Goal: Navigation & Orientation: Find specific page/section

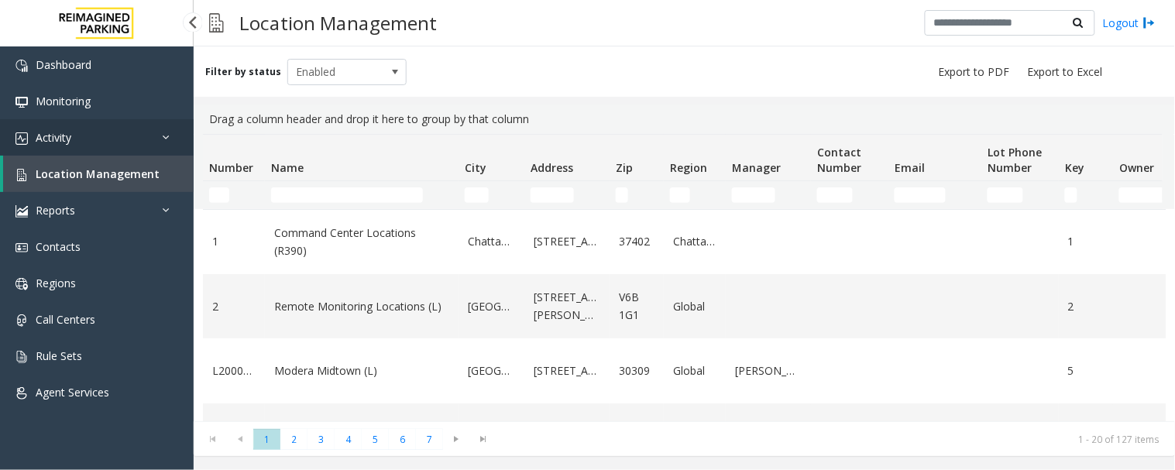
click at [141, 140] on link "Activity" at bounding box center [97, 137] width 194 height 36
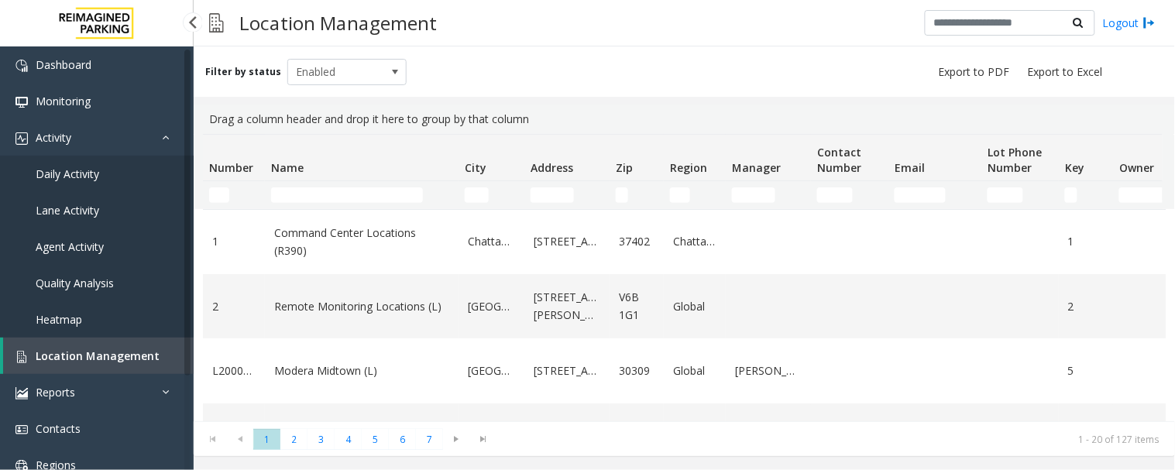
drag, startPoint x: 0, startPoint y: 0, endPoint x: 91, endPoint y: 359, distance: 370.1
click at [90, 356] on span "Location Management" at bounding box center [98, 356] width 124 height 15
click at [300, 190] on input "Name Filter" at bounding box center [347, 194] width 152 height 15
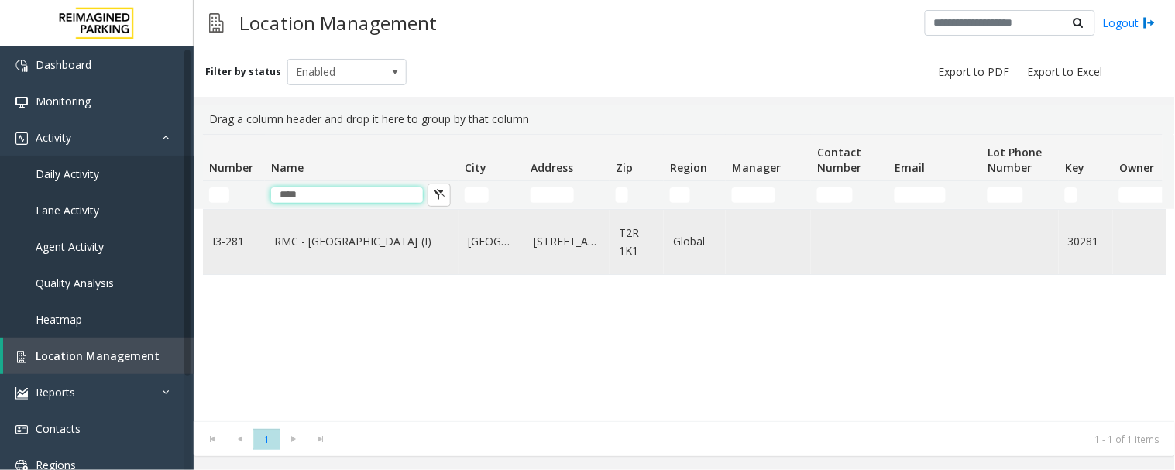
type input "****"
click at [325, 242] on link "RMC - [GEOGRAPHIC_DATA] (I)" at bounding box center [361, 241] width 175 height 17
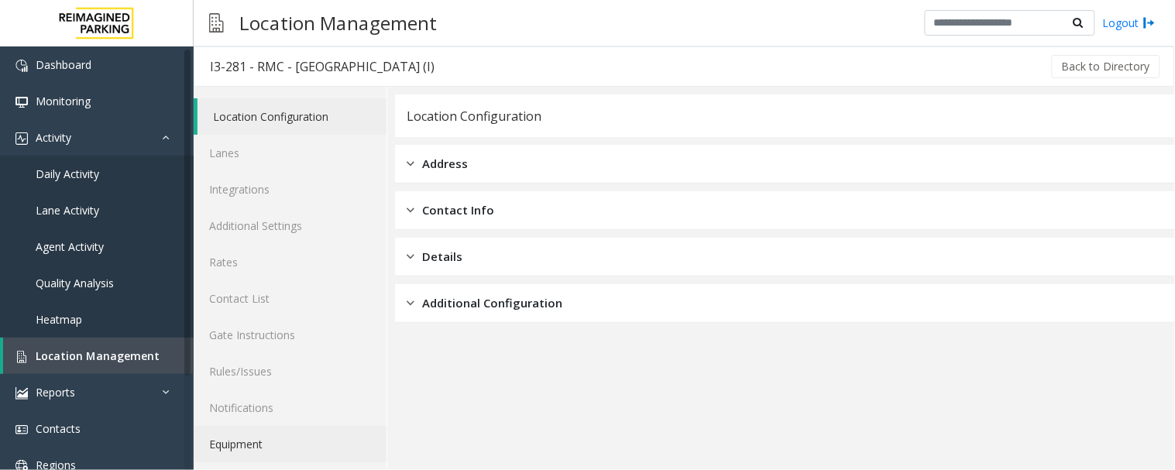
scroll to position [40, 0]
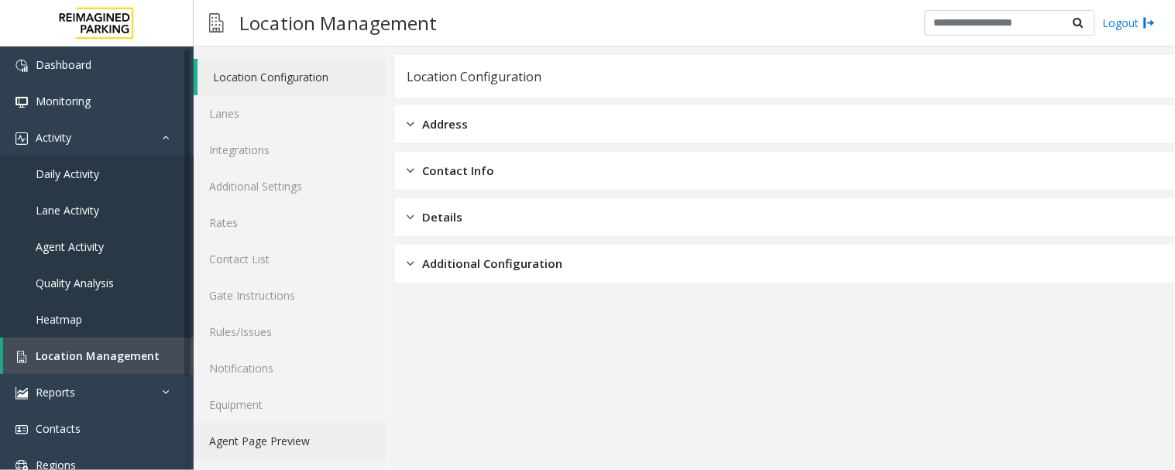
click at [235, 442] on link "Agent Page Preview" at bounding box center [290, 441] width 193 height 36
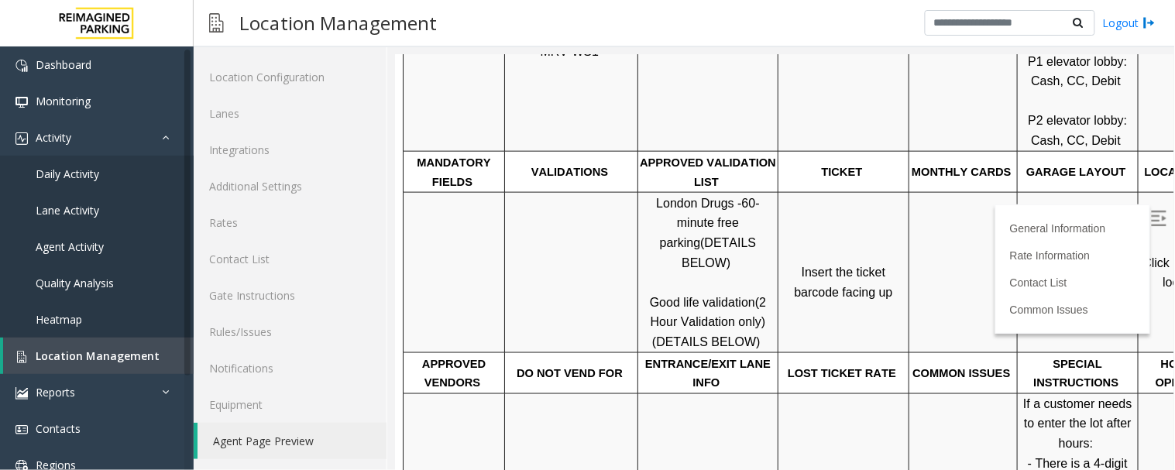
scroll to position [430, 103]
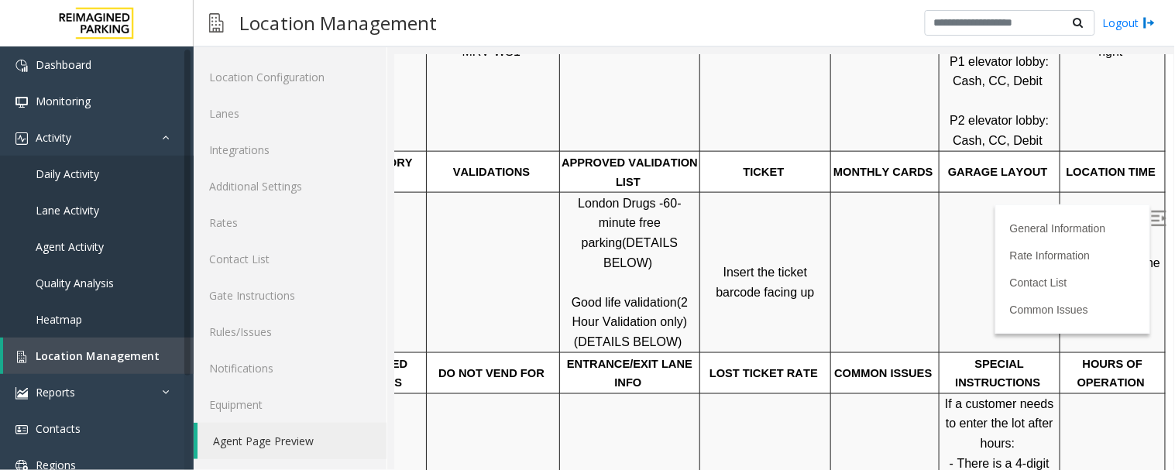
click at [1150, 218] on img at bounding box center [1157, 217] width 15 height 15
click at [1084, 256] on span "Click Here for the local time" at bounding box center [1113, 272] width 99 height 33
click at [57, 354] on span "Location Management" at bounding box center [98, 356] width 124 height 15
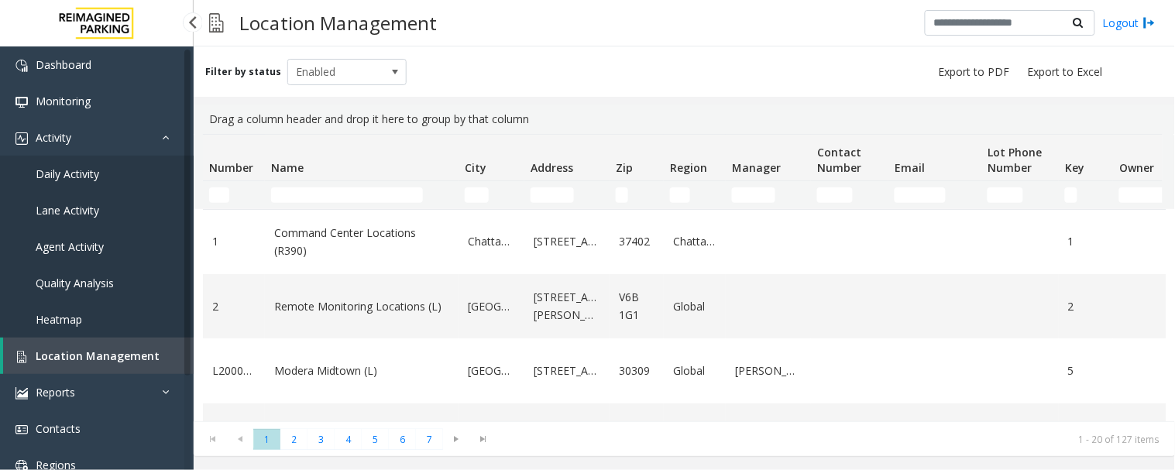
click at [88, 358] on span "Location Management" at bounding box center [98, 356] width 124 height 15
click at [304, 205] on td "Name Filter" at bounding box center [362, 195] width 194 height 28
click at [304, 198] on input "Name Filter" at bounding box center [347, 194] width 152 height 15
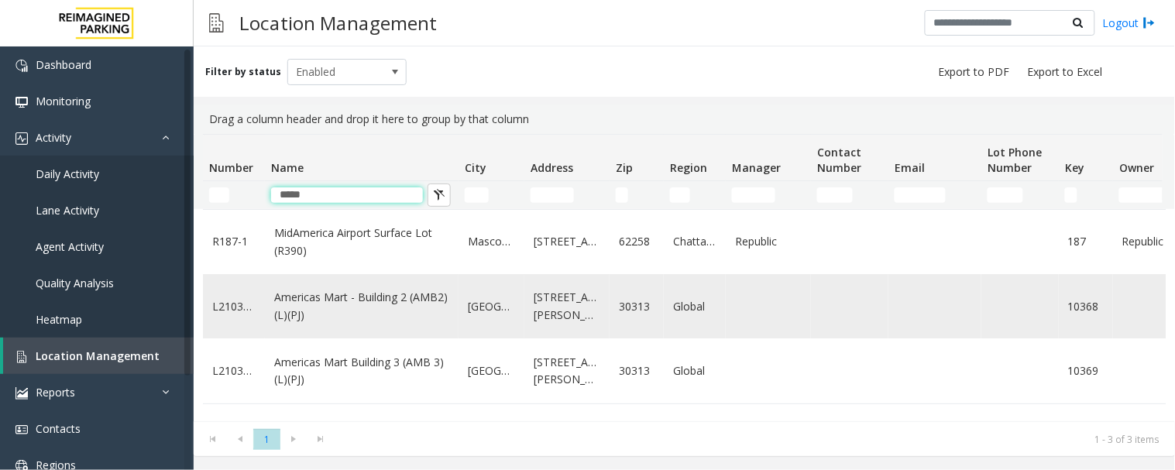
type input "*****"
click at [370, 324] on td "Americas Mart - Building 2 (AMB2) (L)(PJ)" at bounding box center [362, 306] width 194 height 64
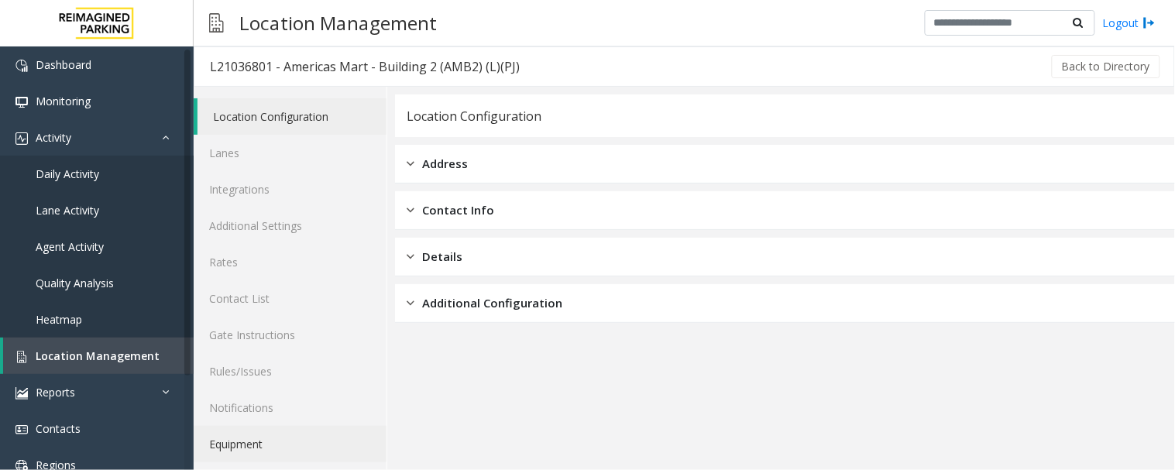
click at [268, 443] on link "Equipment" at bounding box center [290, 444] width 193 height 36
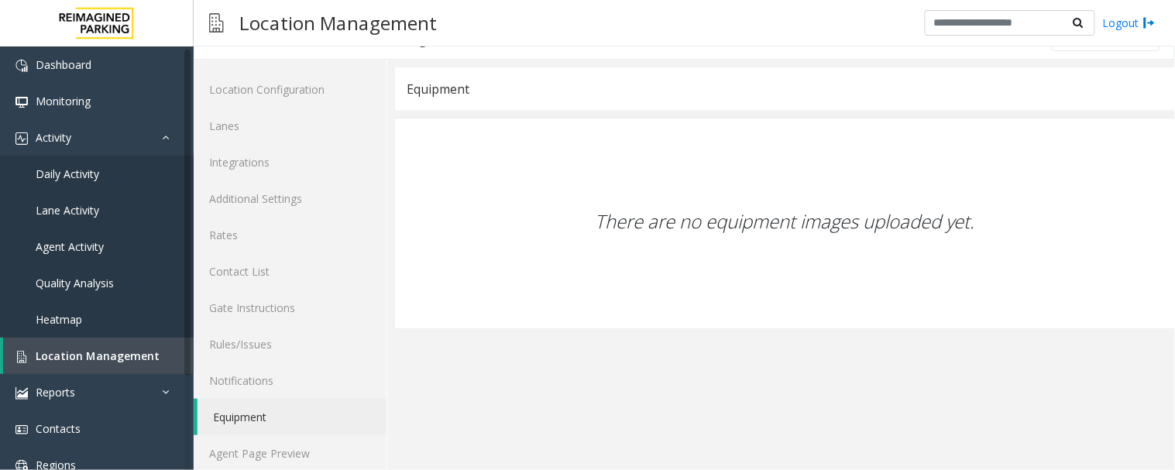
scroll to position [40, 0]
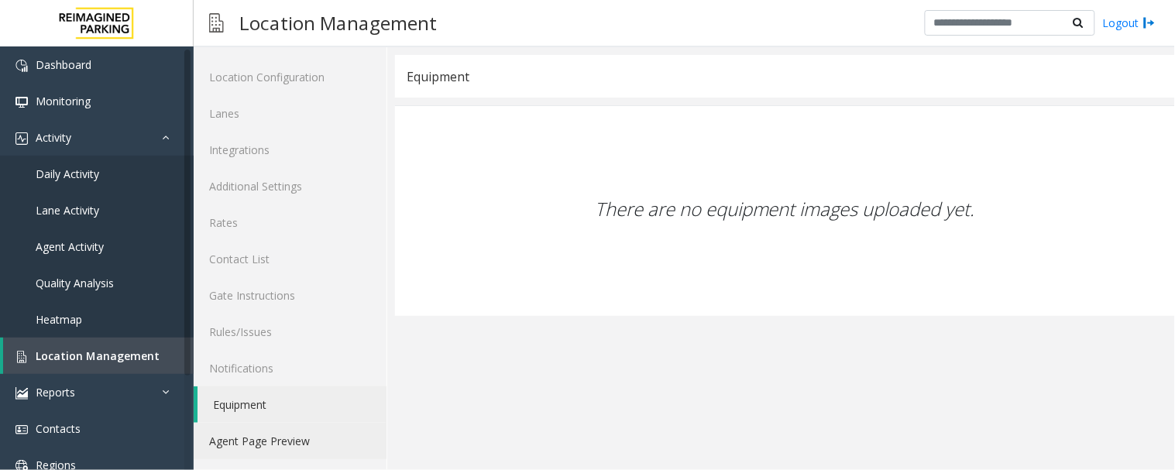
click at [267, 440] on link "Agent Page Preview" at bounding box center [290, 441] width 193 height 36
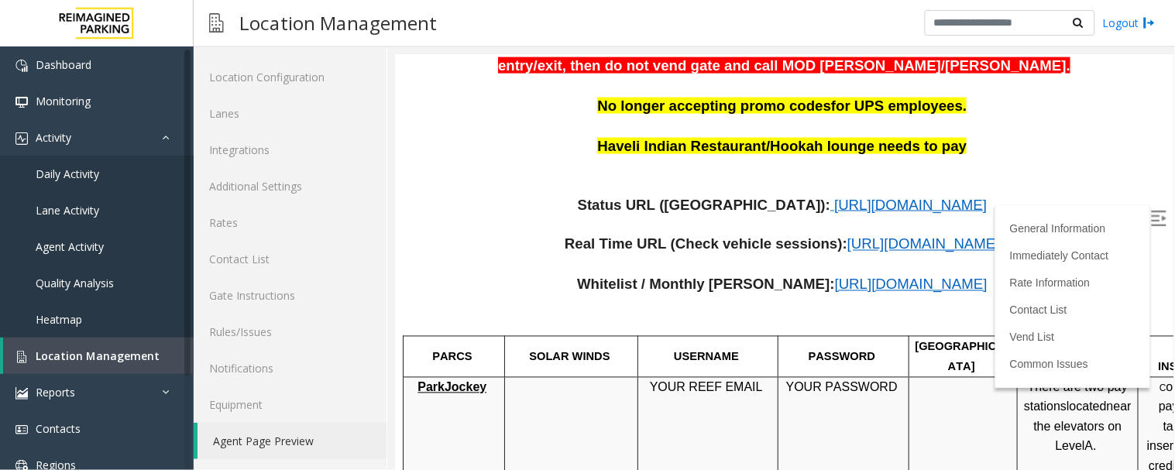
scroll to position [602, 0]
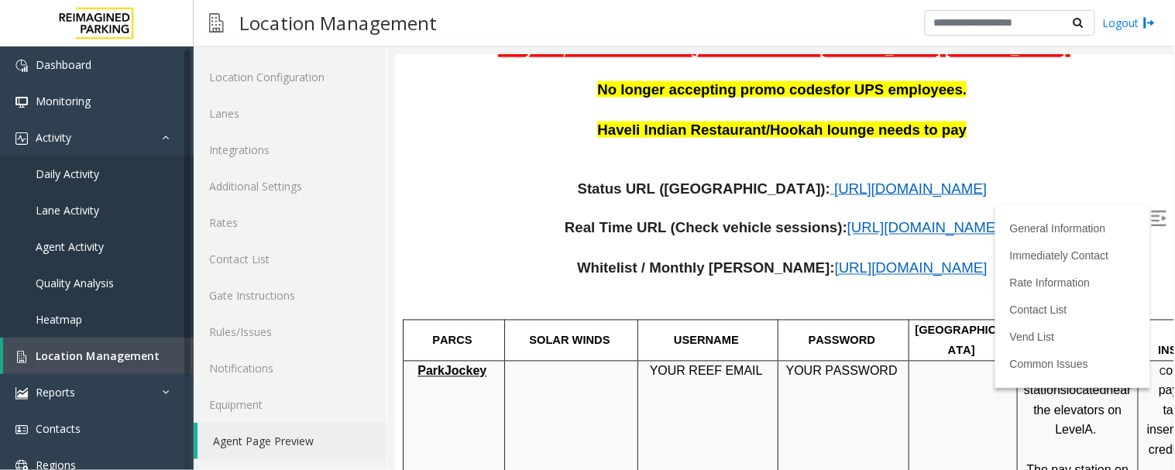
click at [834, 260] on span "[URL][DOMAIN_NAME]" at bounding box center [910, 268] width 153 height 16
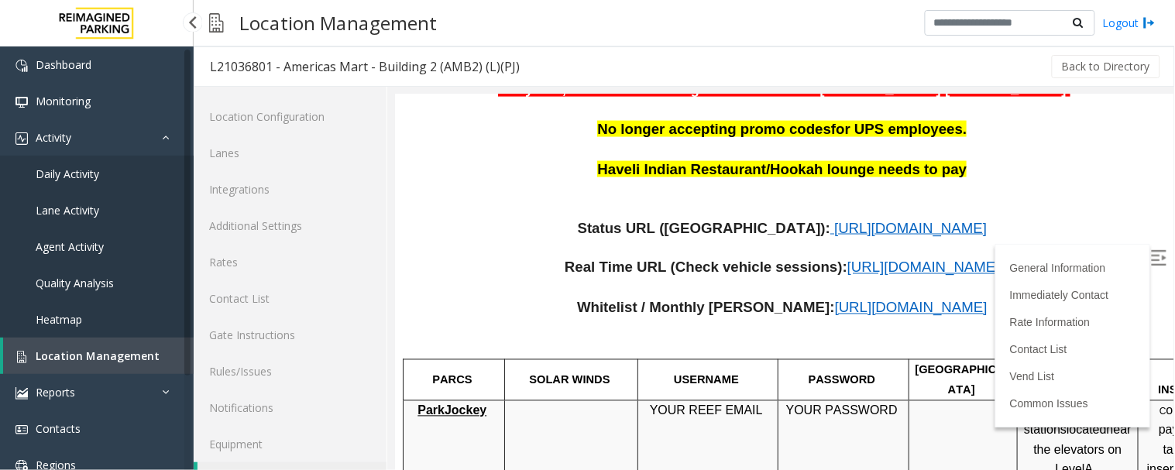
scroll to position [40, 0]
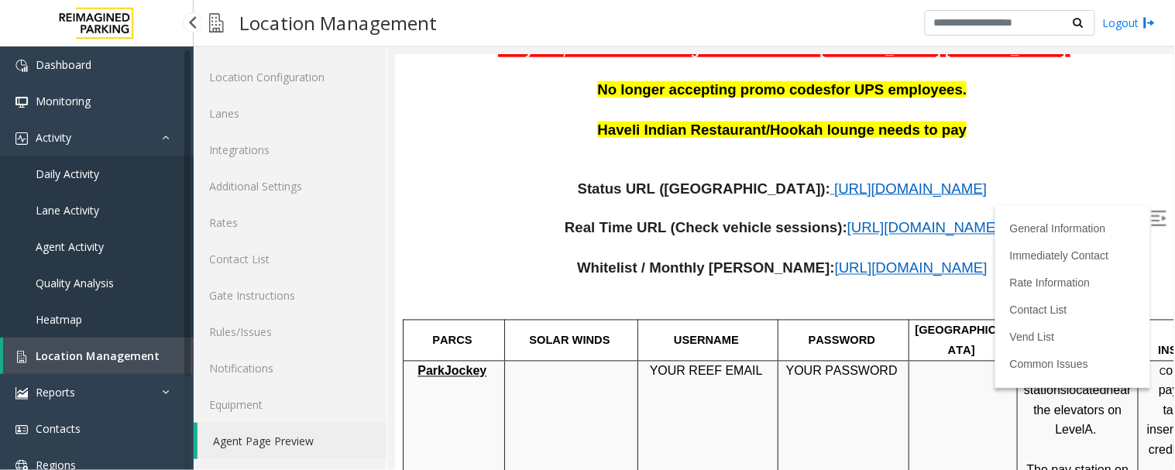
click at [109, 360] on span "Location Management" at bounding box center [98, 356] width 124 height 15
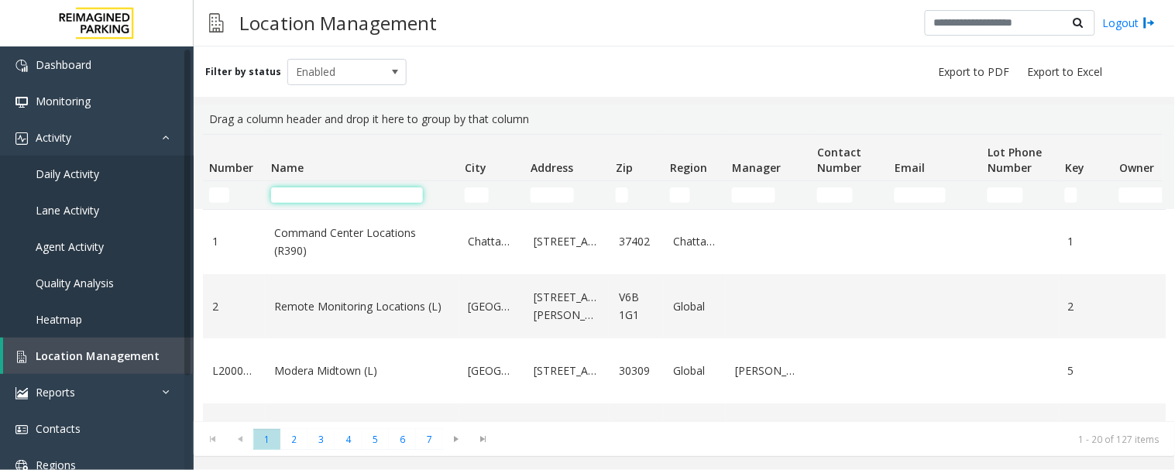
click at [293, 191] on input "Name Filter" at bounding box center [347, 194] width 152 height 15
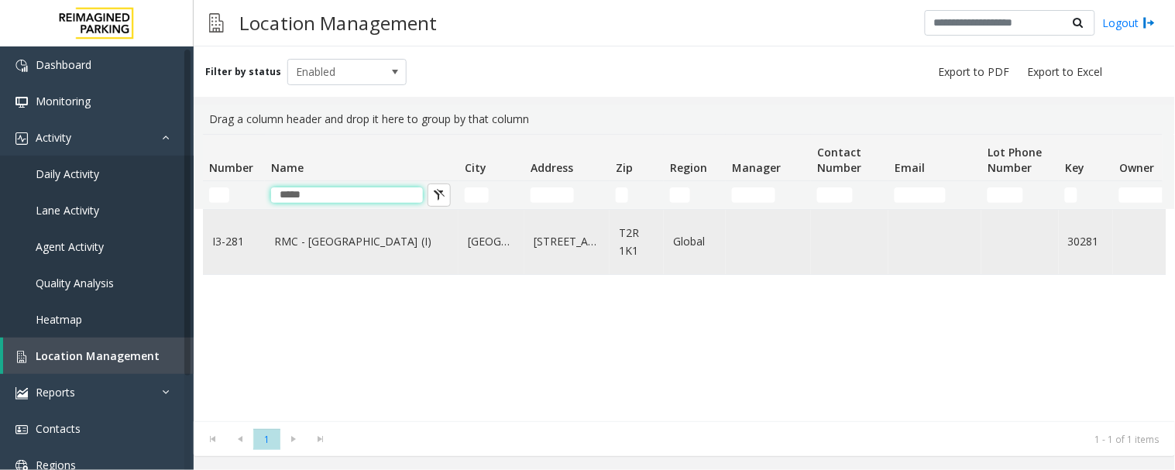
type input "*****"
click at [282, 256] on td "RMC - [GEOGRAPHIC_DATA] (I)" at bounding box center [362, 242] width 194 height 64
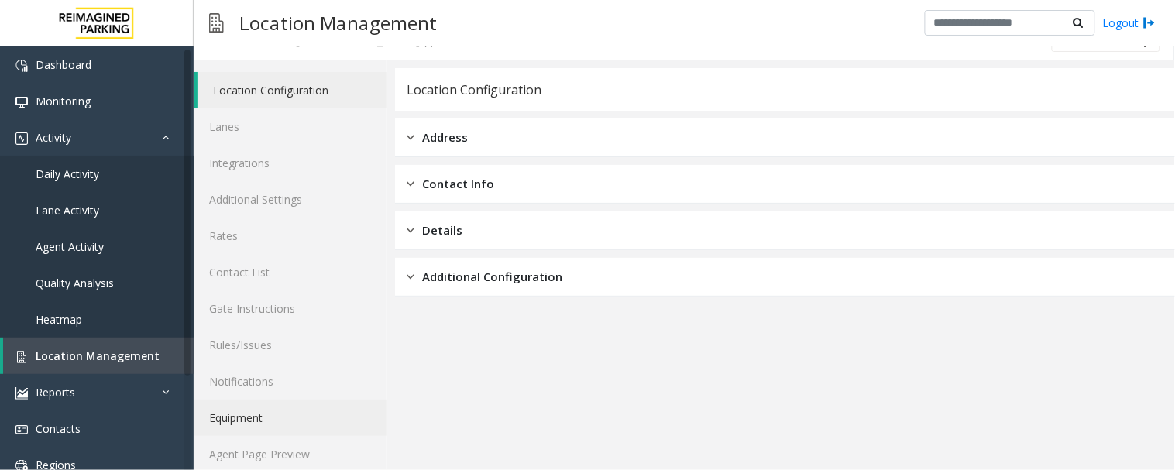
scroll to position [40, 0]
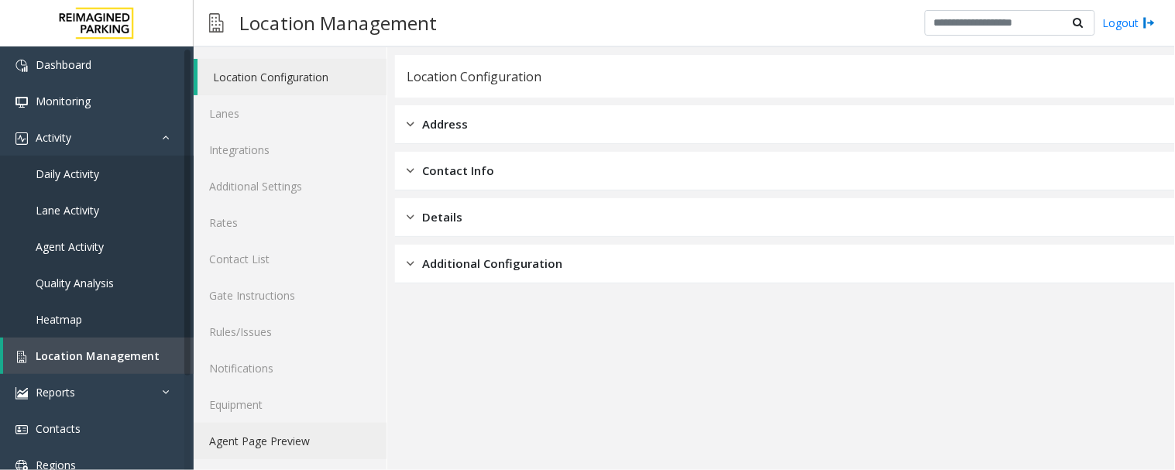
click at [239, 438] on link "Agent Page Preview" at bounding box center [290, 441] width 193 height 36
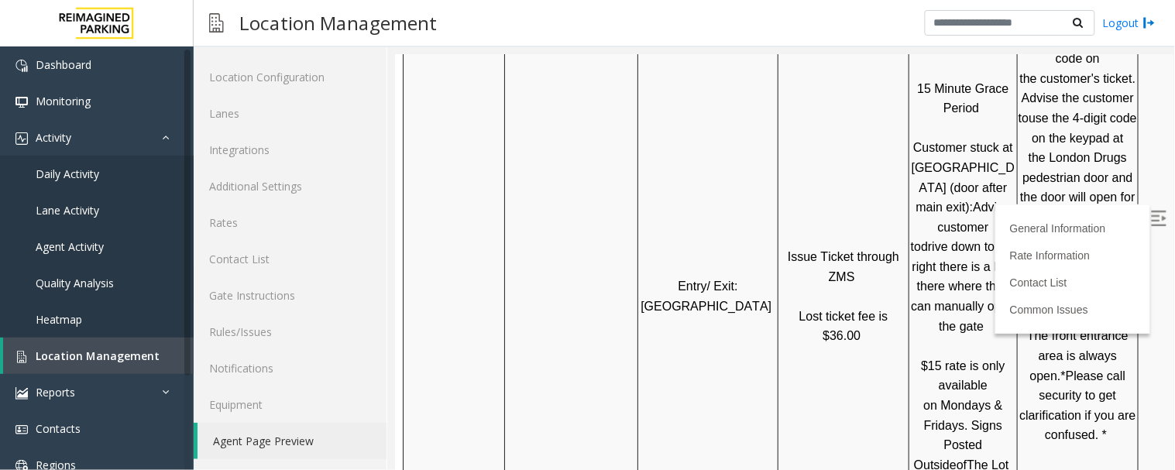
scroll to position [861, 0]
